Goal: Task Accomplishment & Management: Complete application form

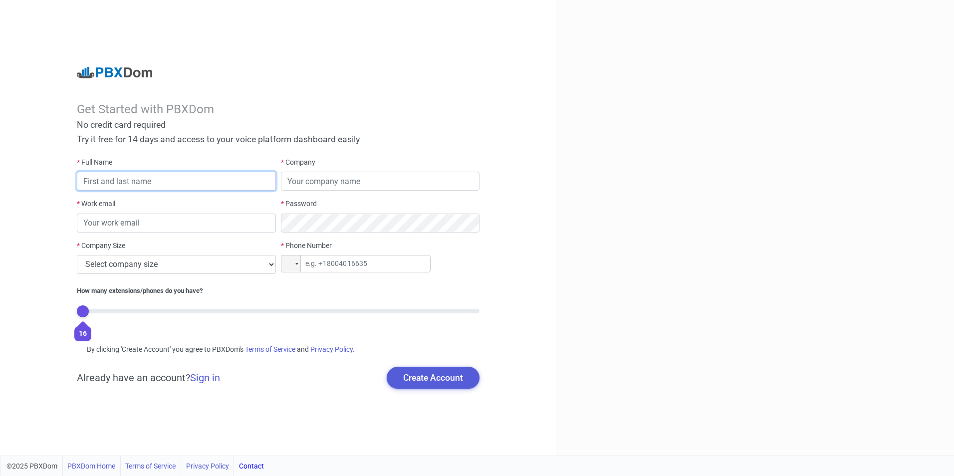
click at [198, 181] on input "text" at bounding box center [176, 181] width 199 height 19
type input "[PERSON_NAME]"
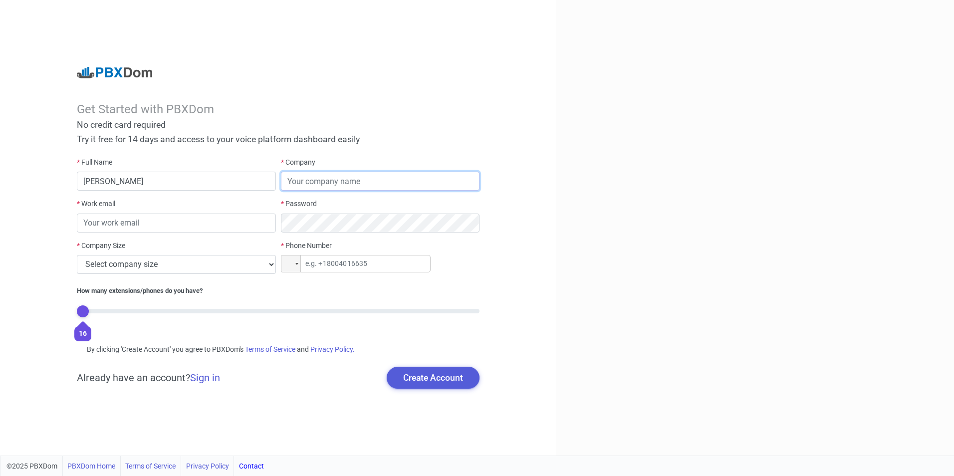
type input "Setic"
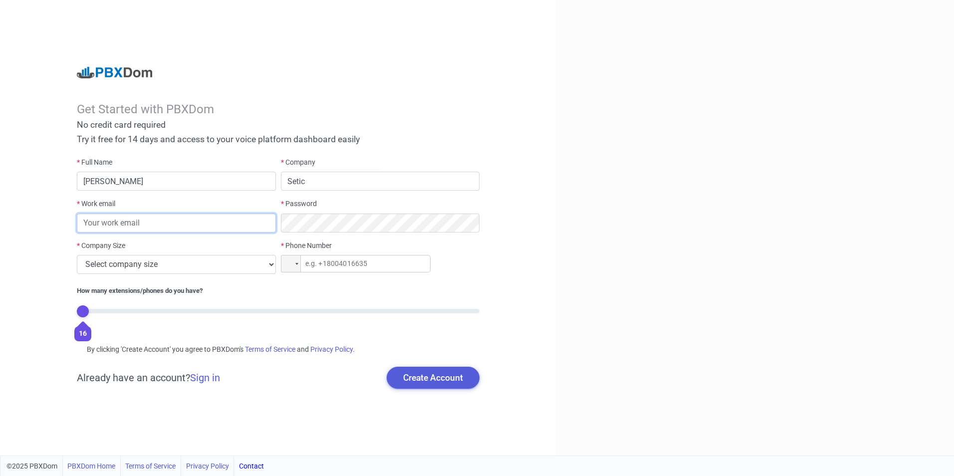
type input "[PERSON_NAME][EMAIL_ADDRESS][PERSON_NAME][DOMAIN_NAME]"
click at [245, 264] on select "Select company size 1 - 9 employees 10 - 49 employees 50 - 199 employees 200 - …" at bounding box center [176, 264] width 199 height 19
select select "3"
click at [77, 255] on select "Select company size 1 - 9 employees 10 - 49 employees 50 - 199 employees 200 - …" at bounding box center [176, 264] width 199 height 19
click at [296, 264] on div at bounding box center [296, 264] width 3 height 2
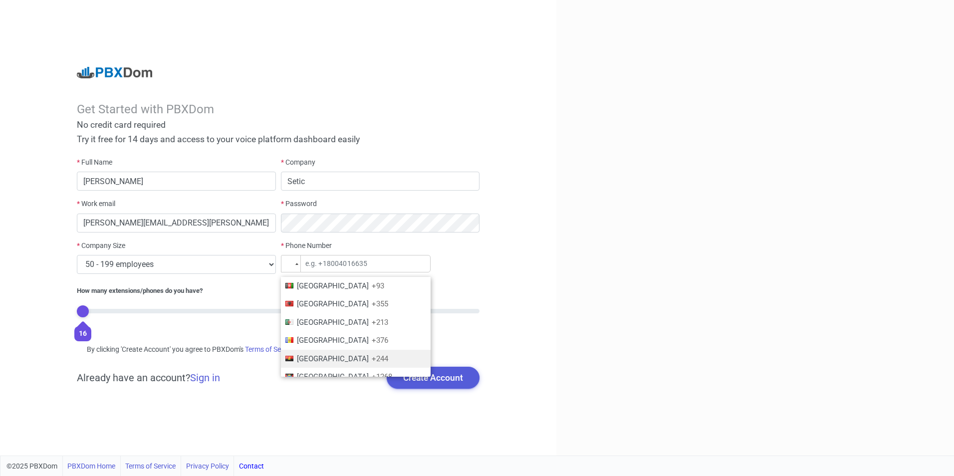
click at [315, 355] on span "Angola" at bounding box center [333, 358] width 72 height 9
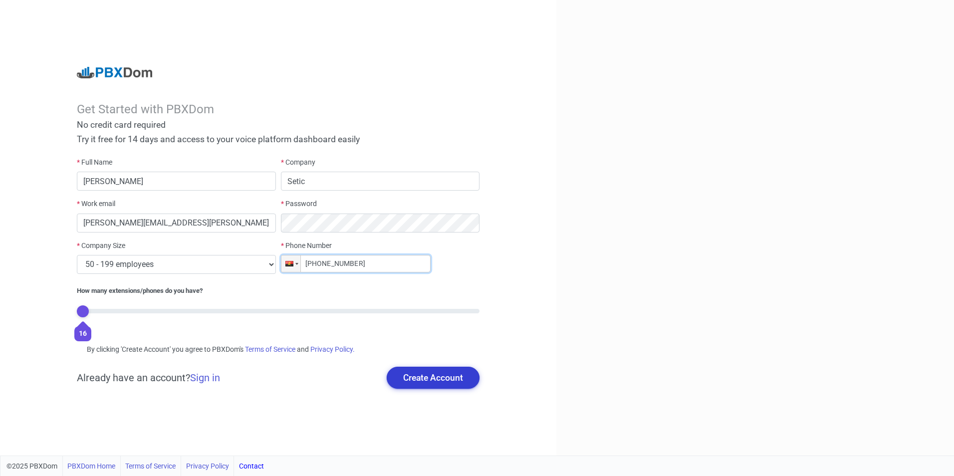
type input "+244 945 802 636"
click at [430, 377] on button "Create Account" at bounding box center [433, 378] width 93 height 22
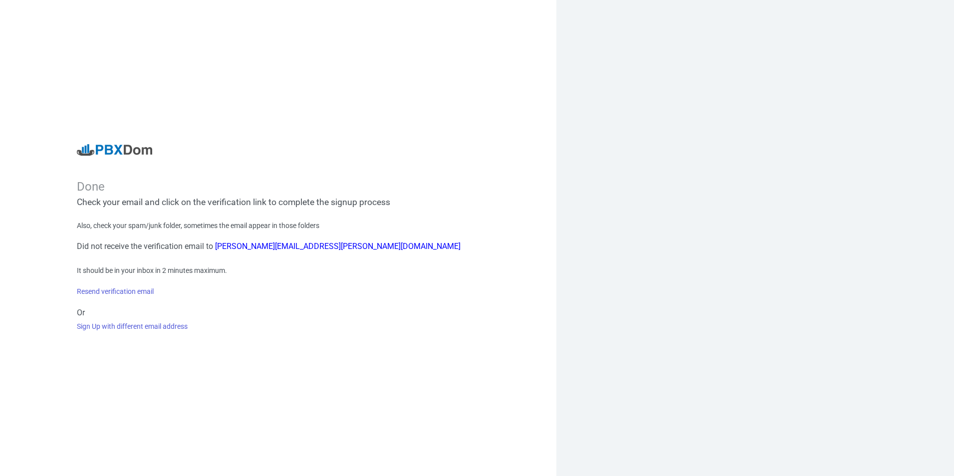
click at [106, 368] on div "Done Check your email and click on the verification link to complete the signup…" at bounding box center [278, 238] width 556 height 476
click at [135, 292] on link "Resend verification email" at bounding box center [115, 291] width 77 height 8
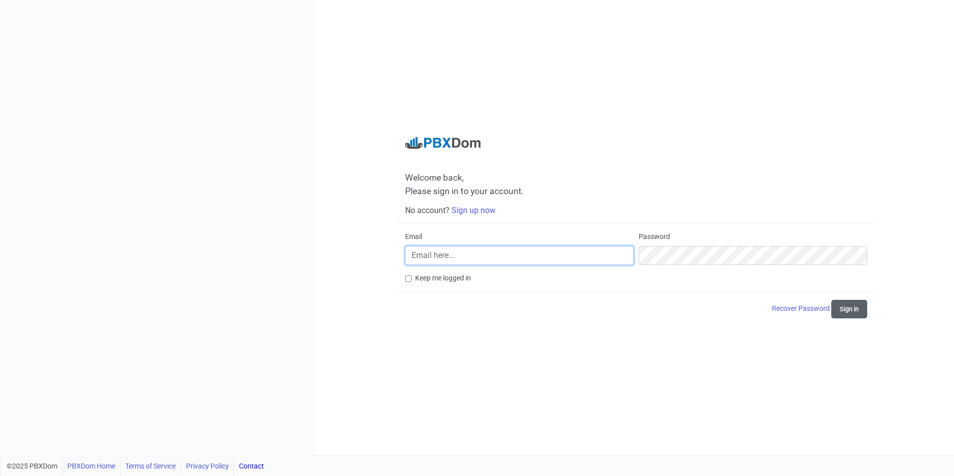
type input "[PERSON_NAME][EMAIL_ADDRESS][PERSON_NAME][DOMAIN_NAME]"
click at [847, 308] on button "Sign in" at bounding box center [849, 309] width 36 height 18
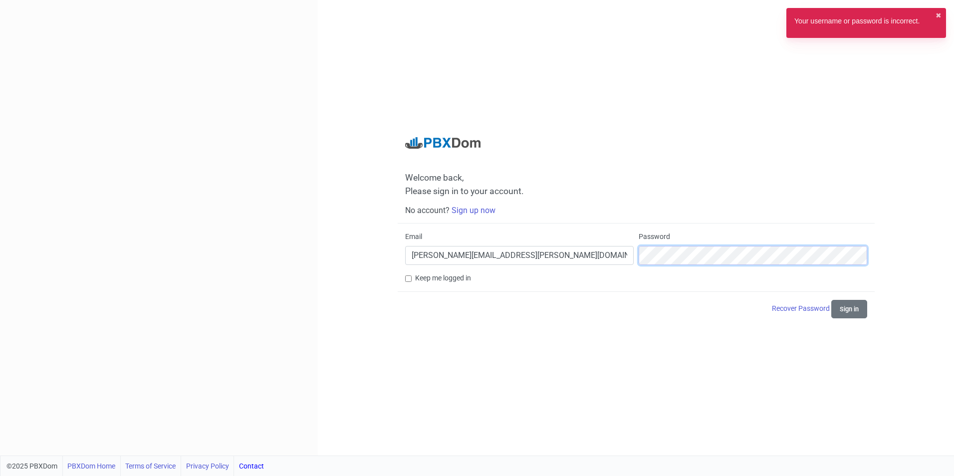
click at [611, 253] on div "Email timoteo.silva@minfin.gov.ao Password" at bounding box center [636, 252] width 467 height 41
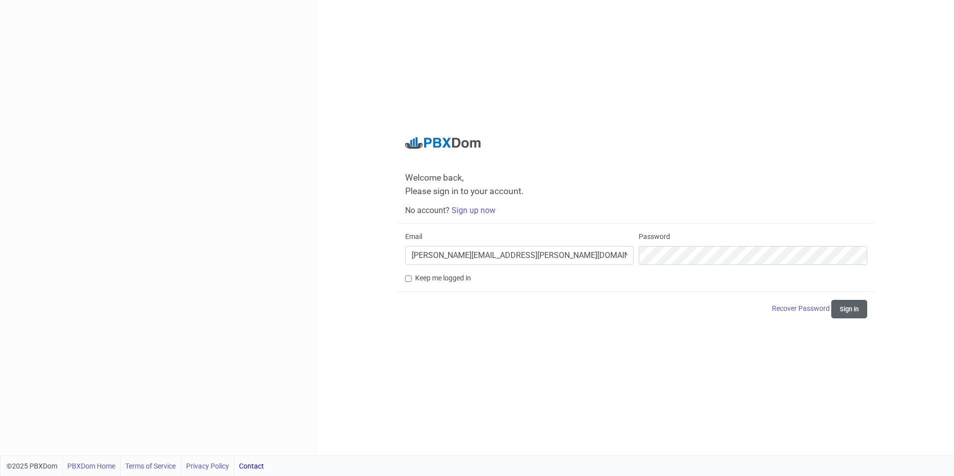
click at [858, 307] on button "Sign in" at bounding box center [849, 309] width 36 height 18
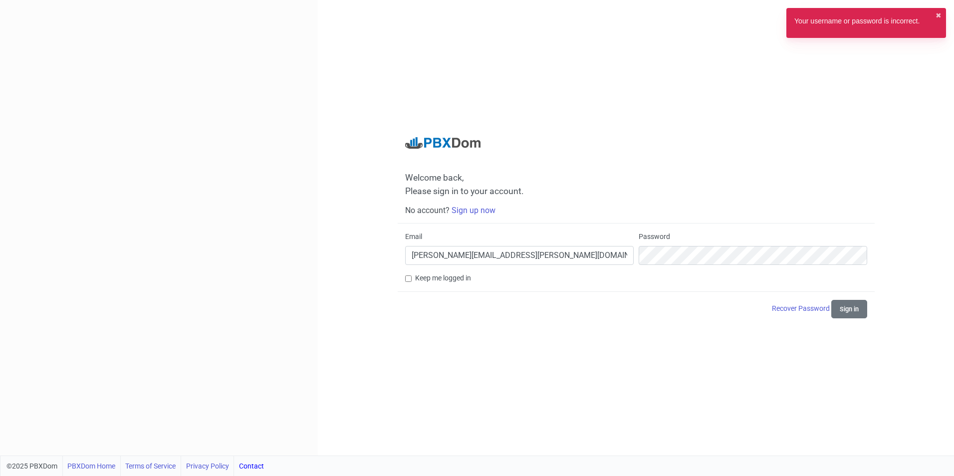
click at [132, 190] on div at bounding box center [159, 228] width 318 height 456
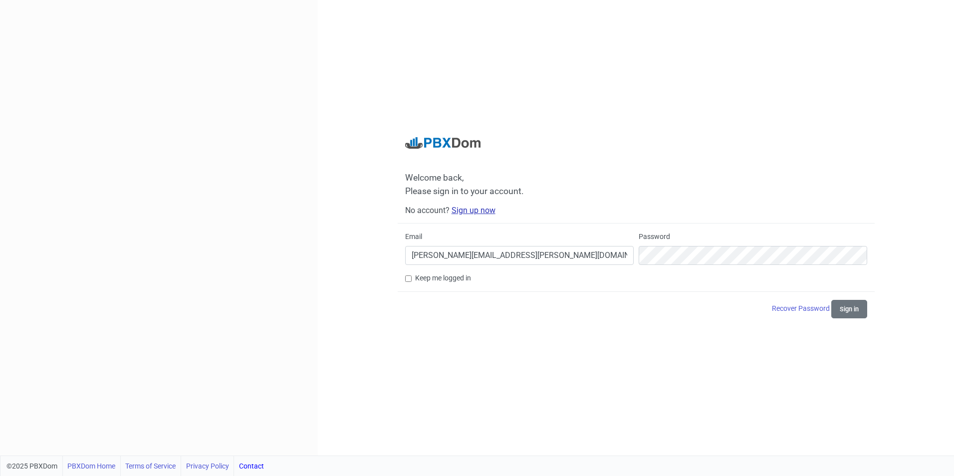
click at [485, 211] on link "Sign up now" at bounding box center [474, 210] width 44 height 9
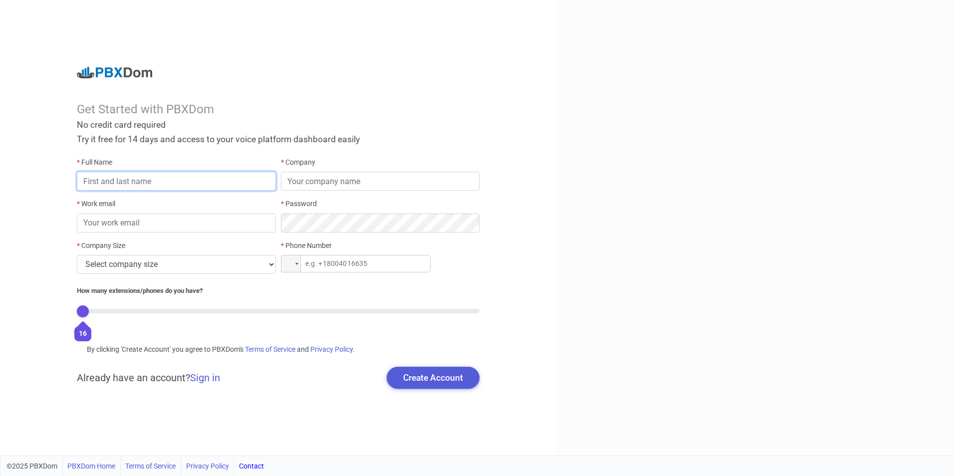
click at [217, 180] on input "text" at bounding box center [176, 181] width 199 height 19
type input "[PERSON_NAME]"
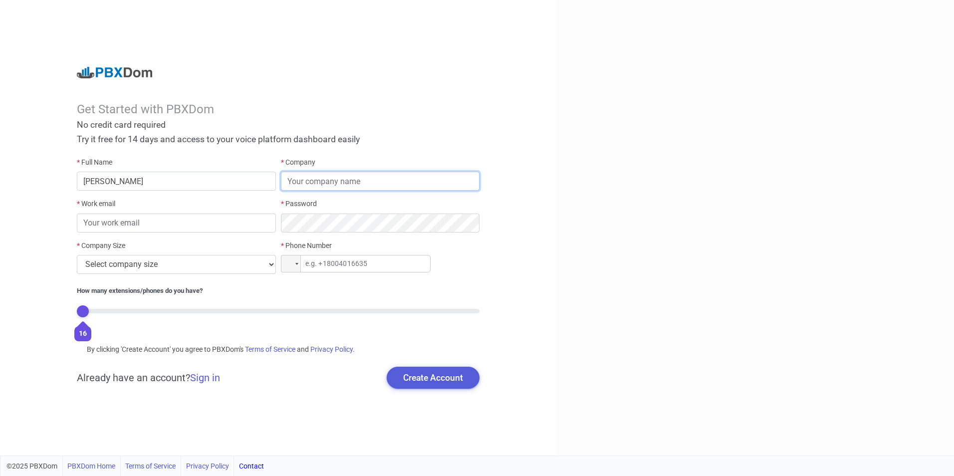
type input "Setic"
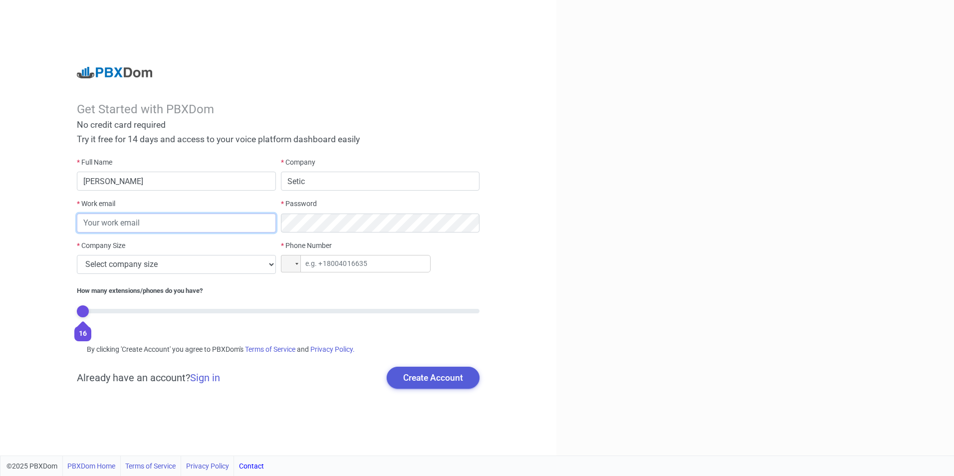
type input "[PERSON_NAME][EMAIL_ADDRESS][PERSON_NAME][DOMAIN_NAME]"
type input "+244 945 802 636"
click at [204, 268] on select "Select company size 1 - 9 employees 10 - 49 employees 50 - 199 employees 200 - …" at bounding box center [176, 264] width 199 height 19
select select "3"
click at [77, 255] on select "Select company size 1 - 9 employees 10 - 49 employees 50 - 199 employees 200 - …" at bounding box center [176, 264] width 199 height 19
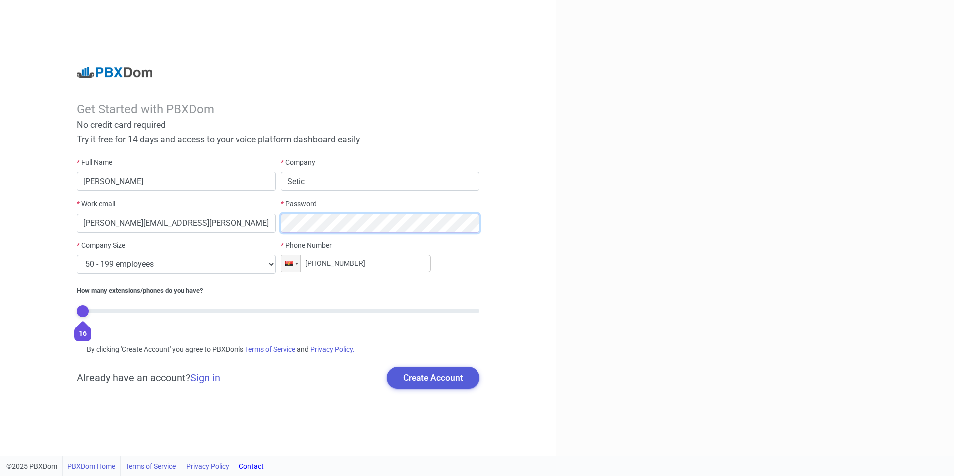
click at [263, 215] on div "* Full Name Timoteo Silva * Company Setic * Work email timoteo.silva@minfin.gov…" at bounding box center [277, 246] width 407 height 179
click at [537, 258] on div "Get Started with PBXDom No credit card required Try it free for 14 days and acc…" at bounding box center [278, 228] width 556 height 456
click at [432, 373] on button "Create Account" at bounding box center [433, 378] width 93 height 22
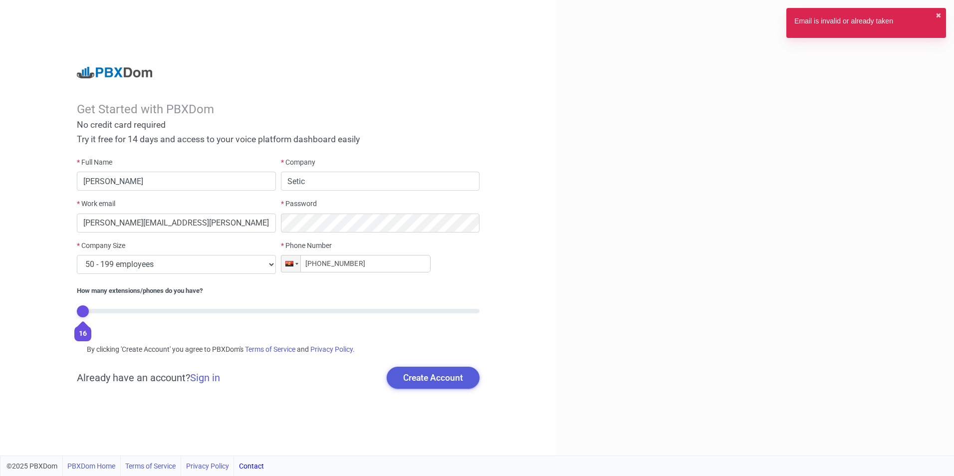
click at [540, 229] on div "Get Started with PBXDom No credit card required Try it free for 14 days and acc…" at bounding box center [278, 228] width 556 height 456
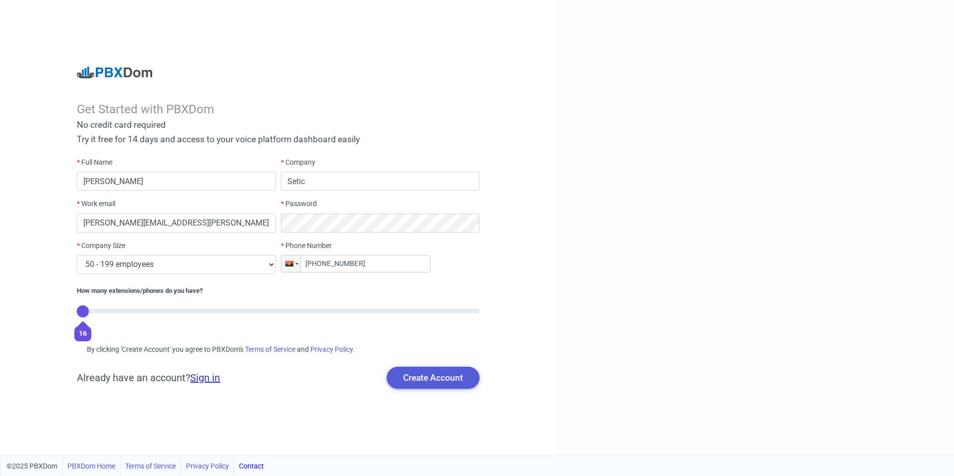
click at [203, 381] on link "Sign in" at bounding box center [205, 378] width 30 height 12
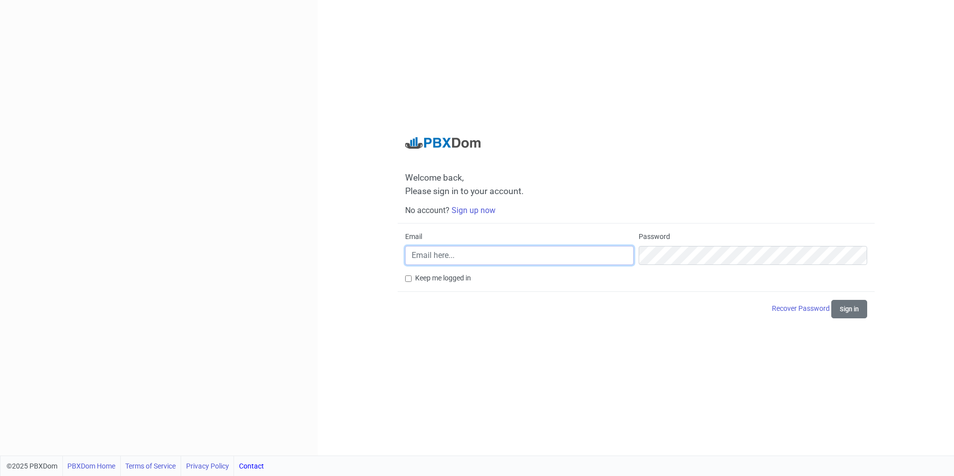
type input "[PERSON_NAME][EMAIL_ADDRESS][PERSON_NAME][DOMAIN_NAME]"
click at [845, 307] on button "Sign in" at bounding box center [849, 309] width 36 height 18
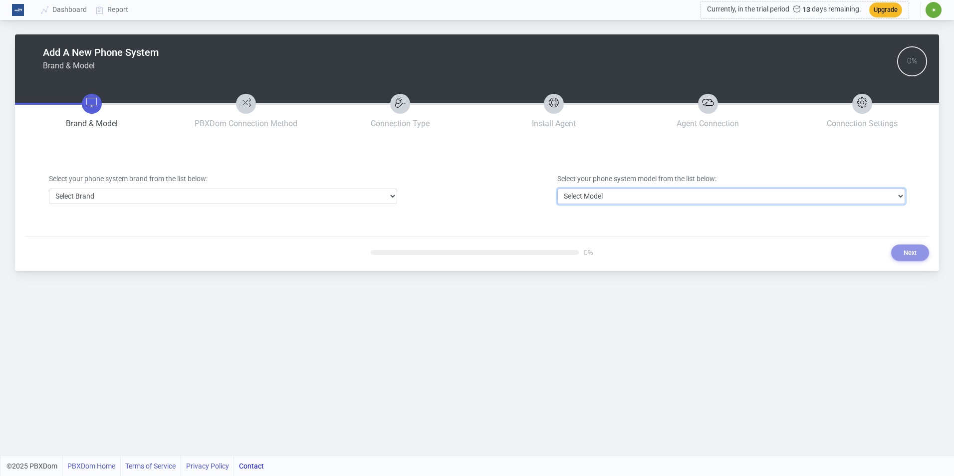
click at [623, 194] on select "Select Model" at bounding box center [731, 196] width 348 height 15
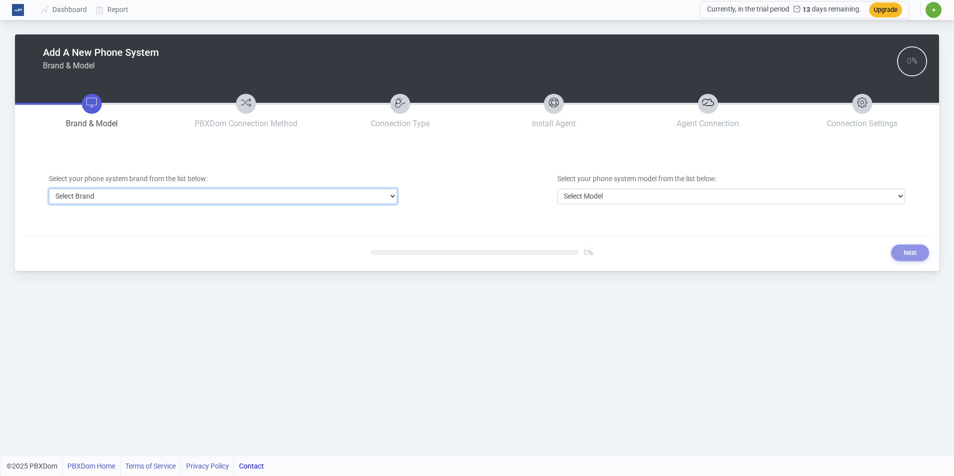
click at [379, 201] on select "Select Brand 3CX Avaya Cisco FreePBX/Asterisk Mitel Panasonic Yeastar" at bounding box center [223, 196] width 348 height 15
select select "5"
click at [49, 189] on select "Select Brand 3CX Avaya Cisco FreePBX/Asterisk Mitel Panasonic Yeastar" at bounding box center [223, 196] width 348 height 15
click at [480, 204] on div at bounding box center [477, 189] width 145 height 78
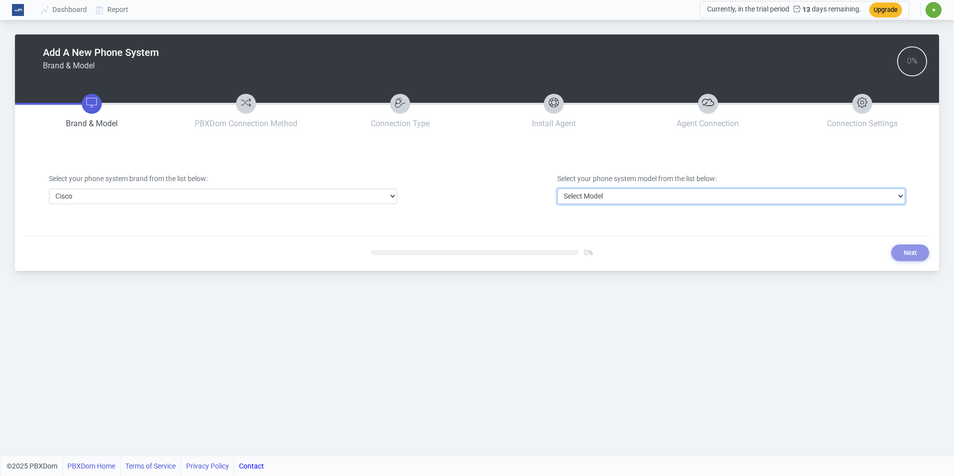
click at [620, 195] on select "Select Model Business Edition 4000 or older Business Edition 6000/7000 CUCM bel…" at bounding box center [731, 196] width 348 height 15
select select "62"
click at [557, 189] on select "Select Model Business Edition 4000 or older Business Edition 6000/7000 CUCM bel…" at bounding box center [731, 196] width 348 height 15
click at [911, 253] on button "Next" at bounding box center [910, 253] width 38 height 16
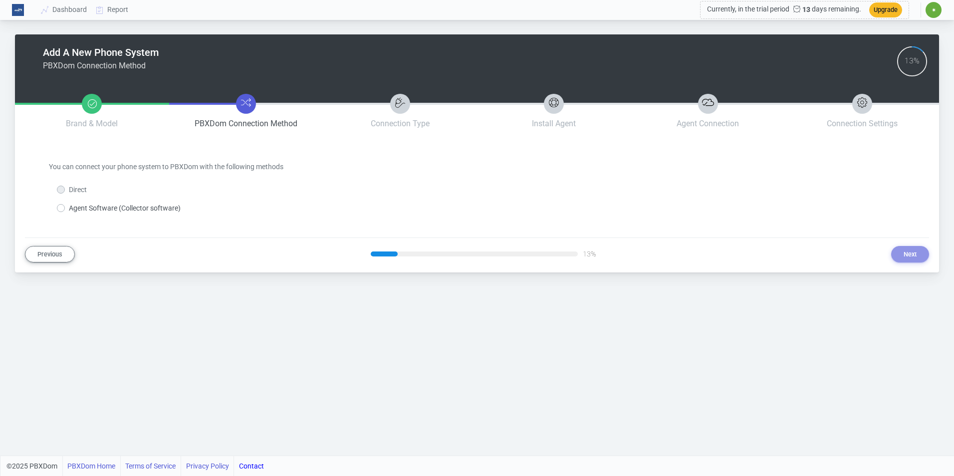
click at [74, 186] on label "Direct" at bounding box center [78, 190] width 18 height 10
click at [69, 189] on label "Direct" at bounding box center [78, 190] width 18 height 10
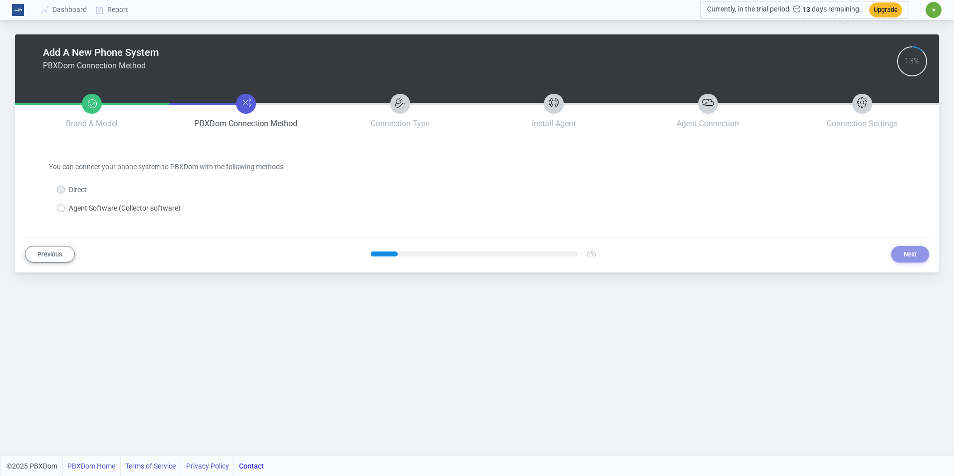
drag, startPoint x: 58, startPoint y: 189, endPoint x: 93, endPoint y: 197, distance: 35.8
click at [93, 197] on div "Agent Software (Collector software)" at bounding box center [477, 204] width 856 height 18
click at [78, 189] on label "Direct" at bounding box center [78, 190] width 18 height 10
click at [69, 209] on label "Agent Software (Collector software)" at bounding box center [125, 208] width 112 height 10
click at [69, 209] on input "Agent Software (Collector software)" at bounding box center [72, 206] width 6 height 6
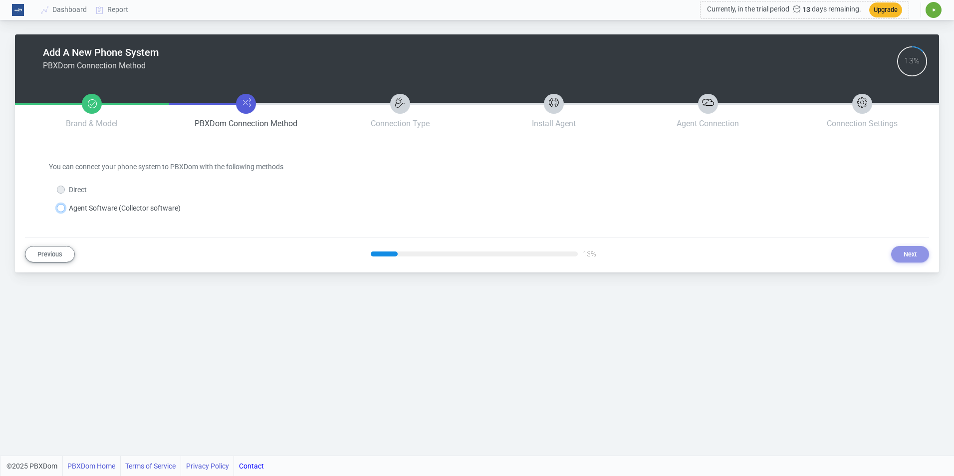
radio input "true"
click at [906, 252] on button "Next" at bounding box center [910, 254] width 38 height 16
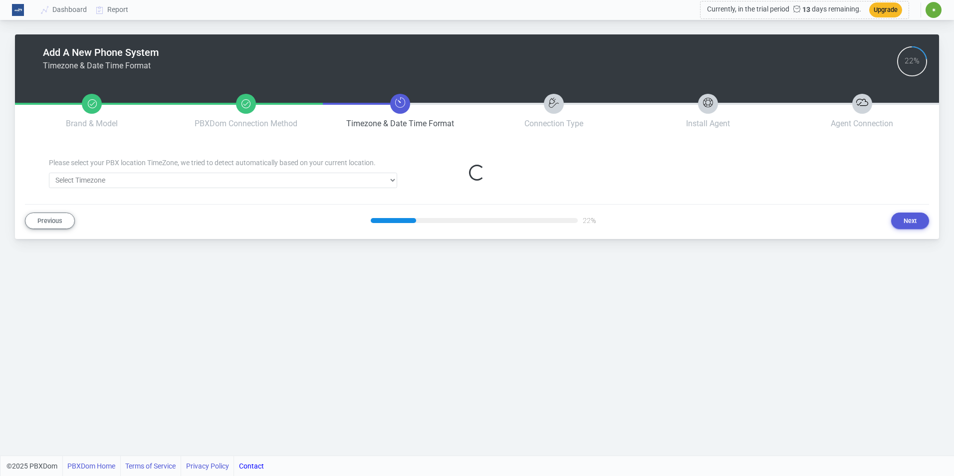
select select "8"
click at [322, 177] on select "Select Timezone Africa/Abidjan Africa/Accra Africa/Addis_Ababa Africa/Algiers A…" at bounding box center [223, 180] width 348 height 15
click at [494, 299] on div "Add A New Phone System Timezone & Date Time Format 22% Brand & Model PBXDom Con…" at bounding box center [477, 228] width 954 height 456
click at [901, 227] on button "Next" at bounding box center [910, 221] width 38 height 16
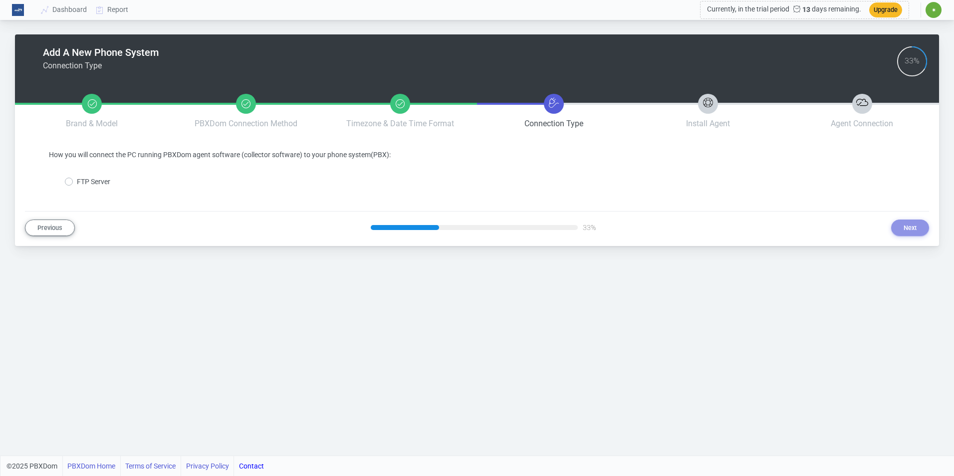
click at [77, 184] on label "FTP Server" at bounding box center [93, 182] width 33 height 10
click at [77, 183] on input "FTP Server" at bounding box center [80, 180] width 6 height 6
radio input "true"
click at [916, 229] on button "Next" at bounding box center [910, 228] width 38 height 16
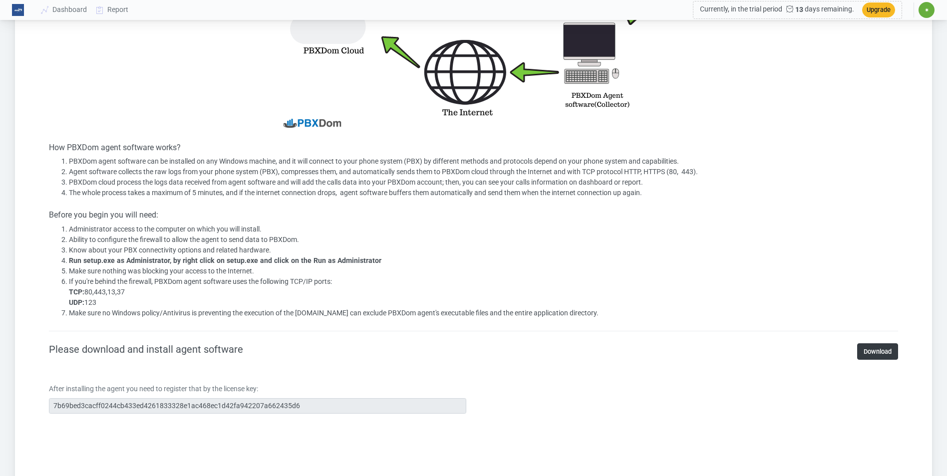
scroll to position [349, 0]
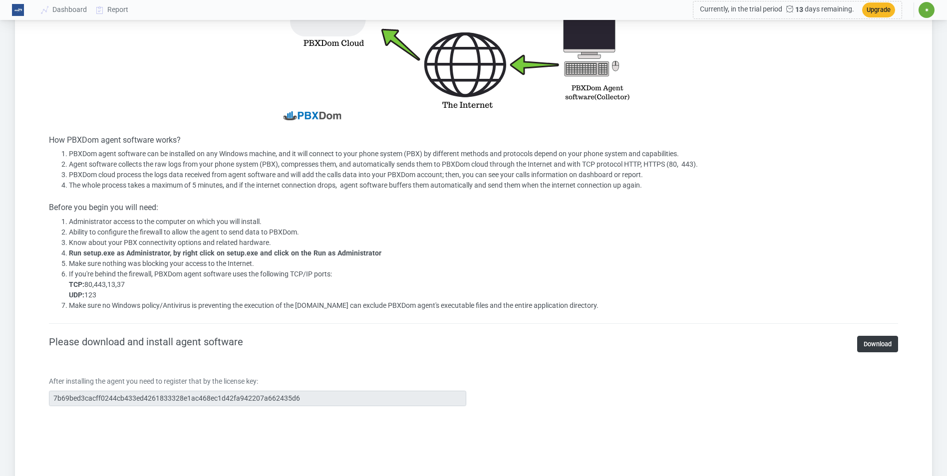
click at [861, 274] on li "If you're behind the firewall, PBXDom agent software uses the following TCP/IP …" at bounding box center [483, 284] width 829 height 31
click at [877, 339] on link "Download" at bounding box center [877, 344] width 41 height 16
click at [689, 240] on li "Know about your PBX connectivity options and related hardware." at bounding box center [483, 243] width 829 height 10
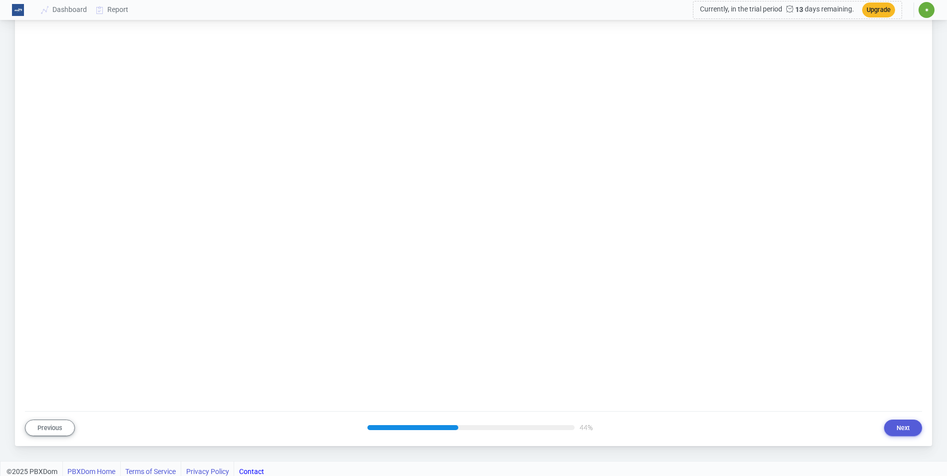
scroll to position [883, 0]
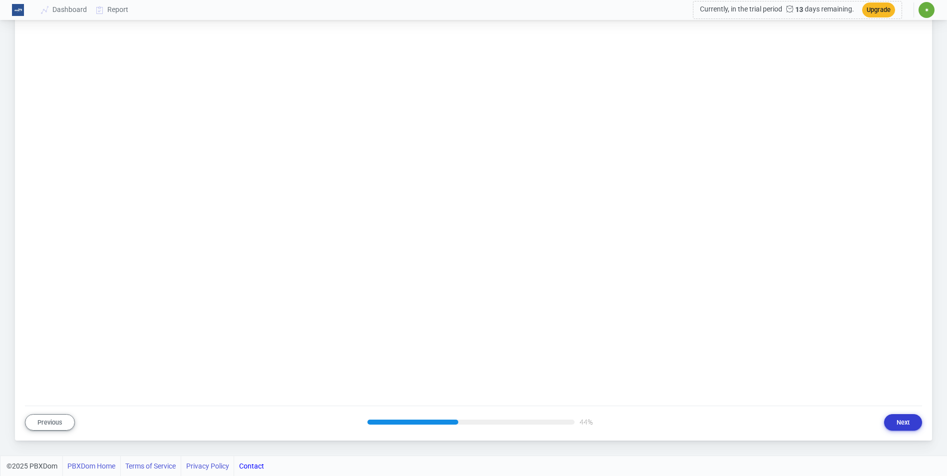
click at [901, 416] on button "Next" at bounding box center [903, 422] width 38 height 16
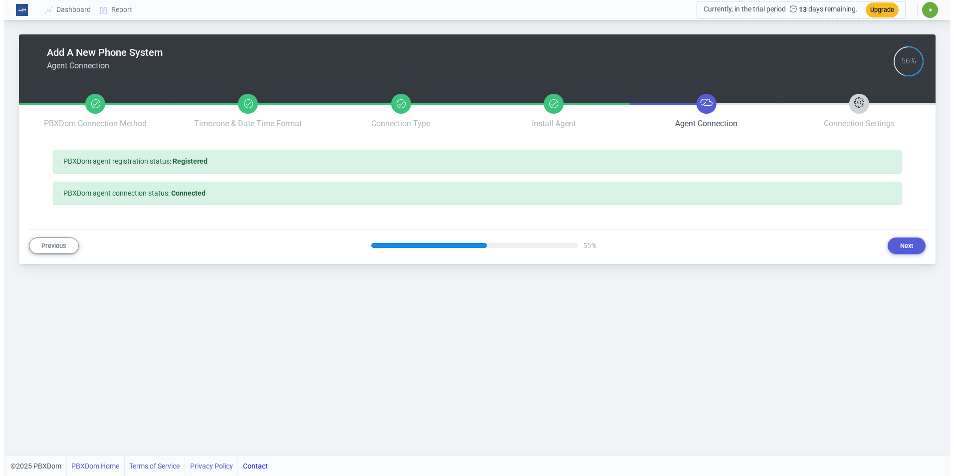
scroll to position [0, 0]
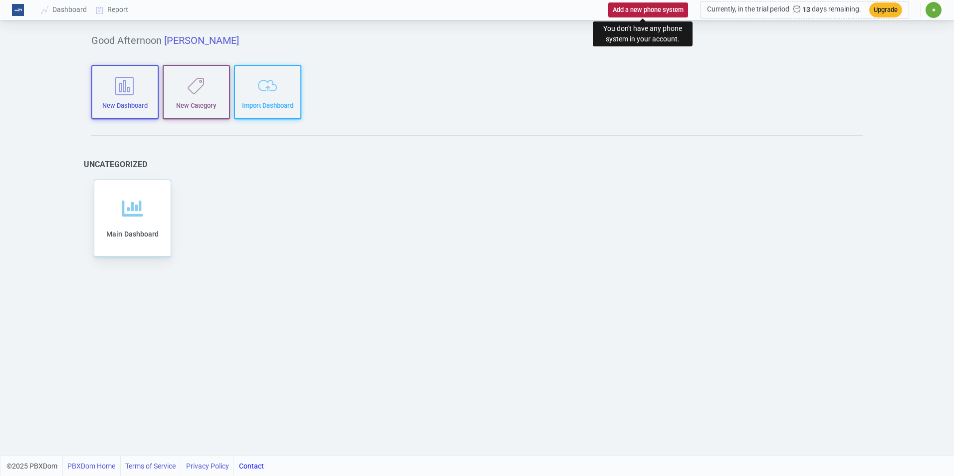
click at [629, 10] on button "Add a new phone system" at bounding box center [648, 9] width 80 height 14
click at [637, 10] on button "Add a new phone system" at bounding box center [648, 9] width 80 height 14
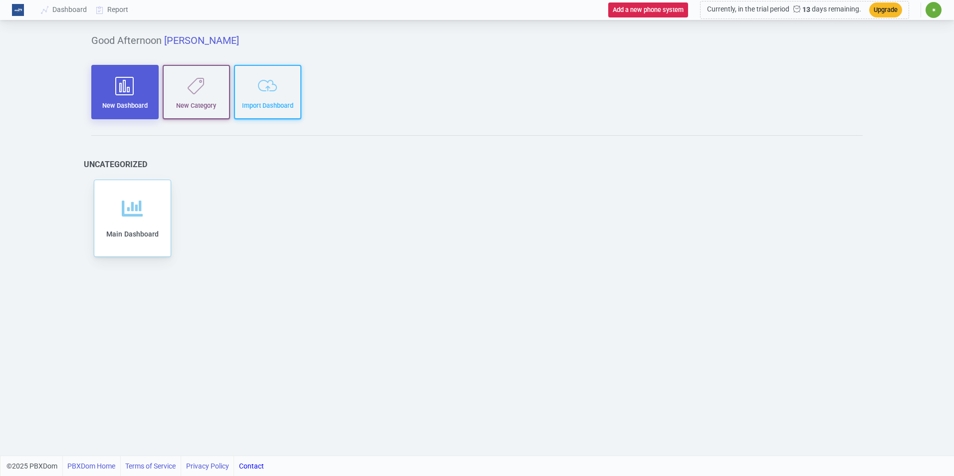
click at [130, 91] on icon "button" at bounding box center [124, 85] width 53 height 19
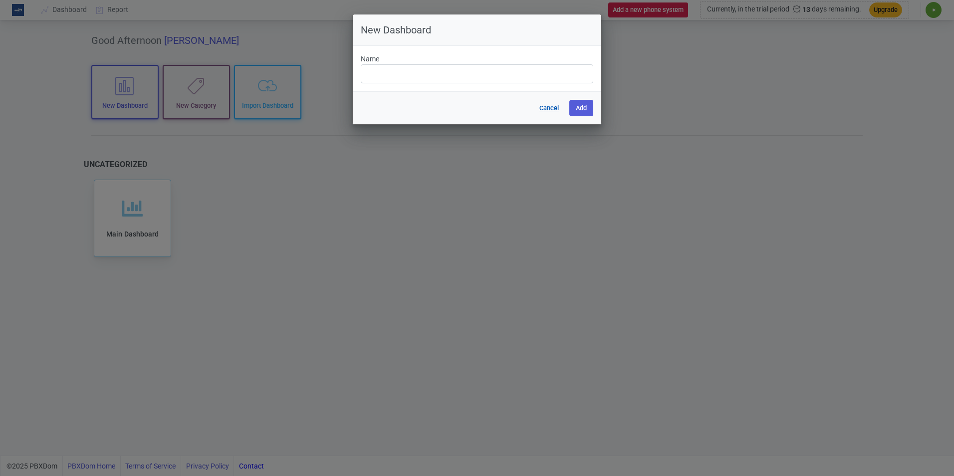
click at [549, 106] on button "Cancel" at bounding box center [549, 108] width 32 height 16
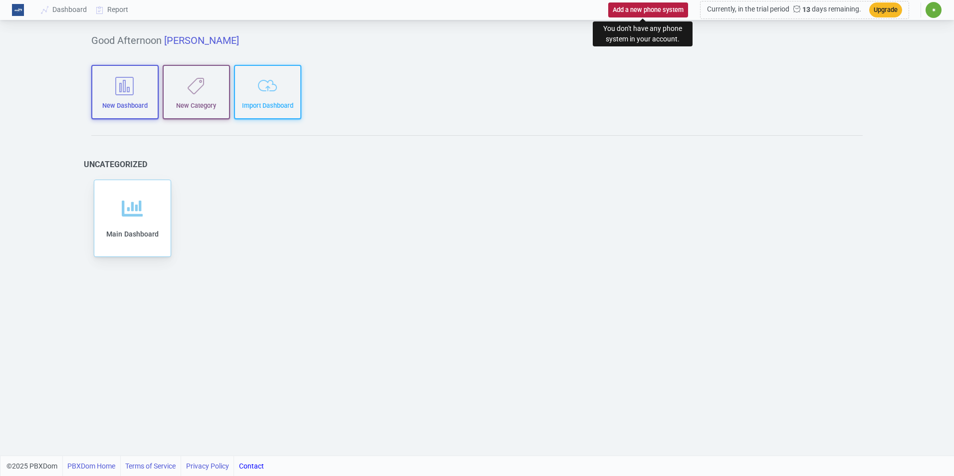
click at [631, 9] on button "Add a new phone system" at bounding box center [648, 9] width 80 height 14
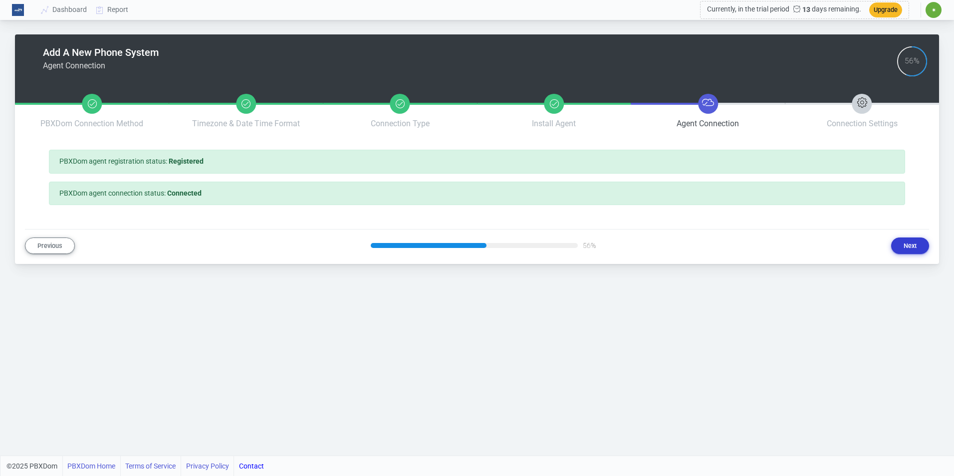
click at [909, 242] on button "Next" at bounding box center [910, 246] width 38 height 16
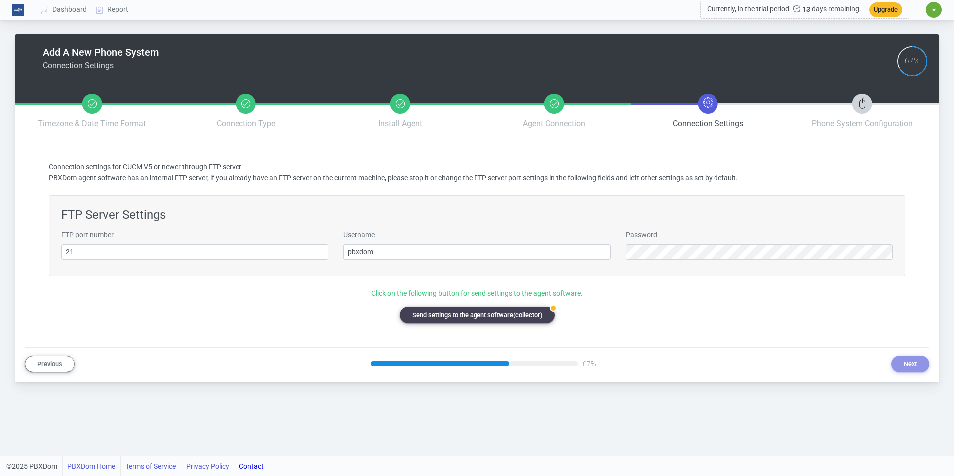
click at [580, 232] on div "Username pbxdom" at bounding box center [477, 245] width 282 height 30
click at [620, 248] on div "Password" at bounding box center [759, 245] width 282 height 30
click at [600, 215] on h4 "FTP Server Settings" at bounding box center [476, 215] width 831 height 14
click at [511, 310] on button "badge Send settings to the agent software(collector)" at bounding box center [477, 315] width 155 height 16
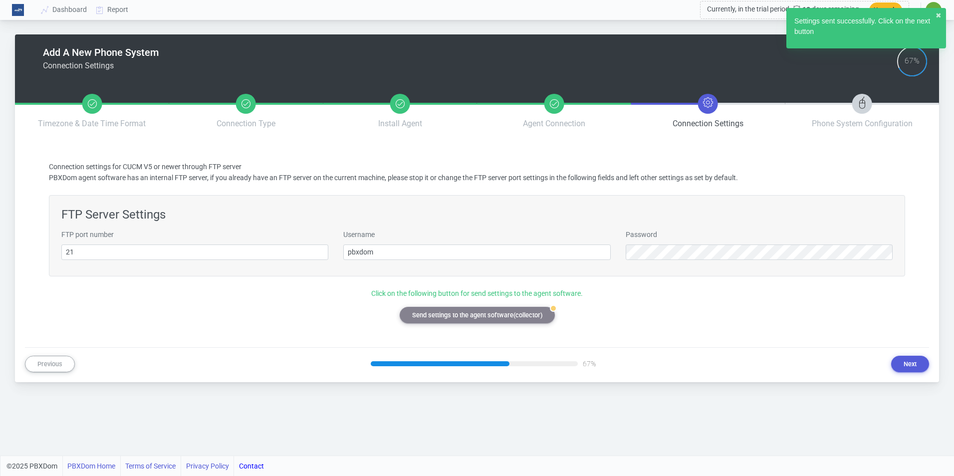
click at [678, 266] on div "FTP port number 21 Username pbxdom Password" at bounding box center [477, 249] width 846 height 38
